Goal: Information Seeking & Learning: Learn about a topic

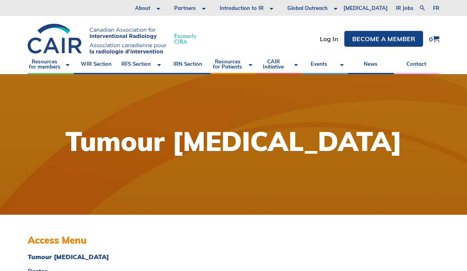
click at [248, 64] on link "Resources for Patients" at bounding box center [234, 64] width 46 height 20
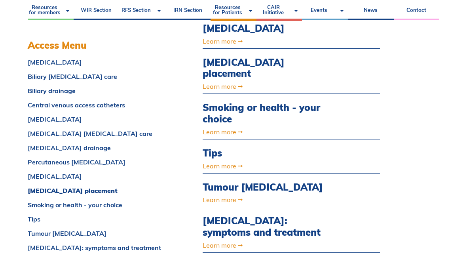
scroll to position [571, 0]
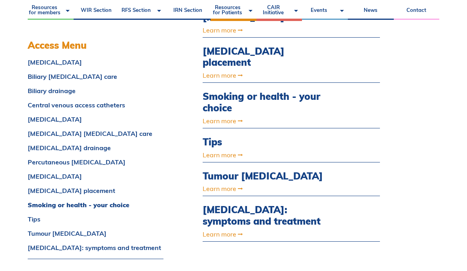
click at [240, 185] on span at bounding box center [240, 188] width 6 height 6
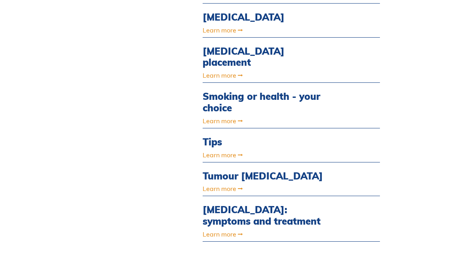
scroll to position [607, 0]
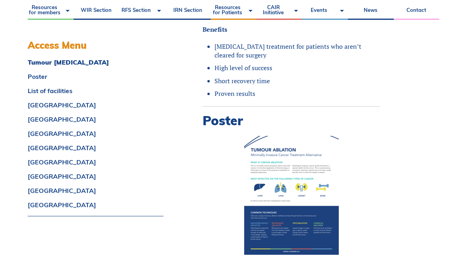
scroll to position [952, 0]
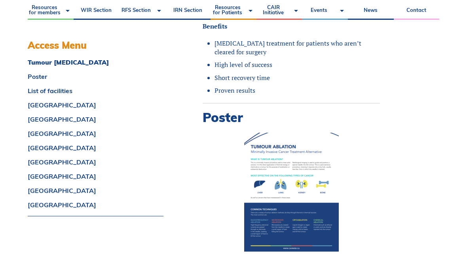
click at [311, 161] on img at bounding box center [291, 192] width 95 height 119
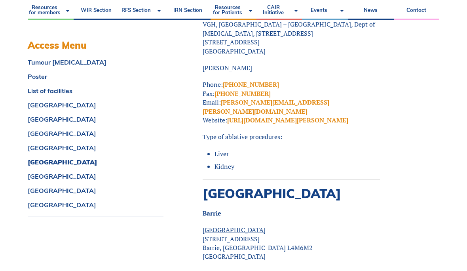
scroll to position [3483, 0]
